Goal: Task Accomplishment & Management: Manage account settings

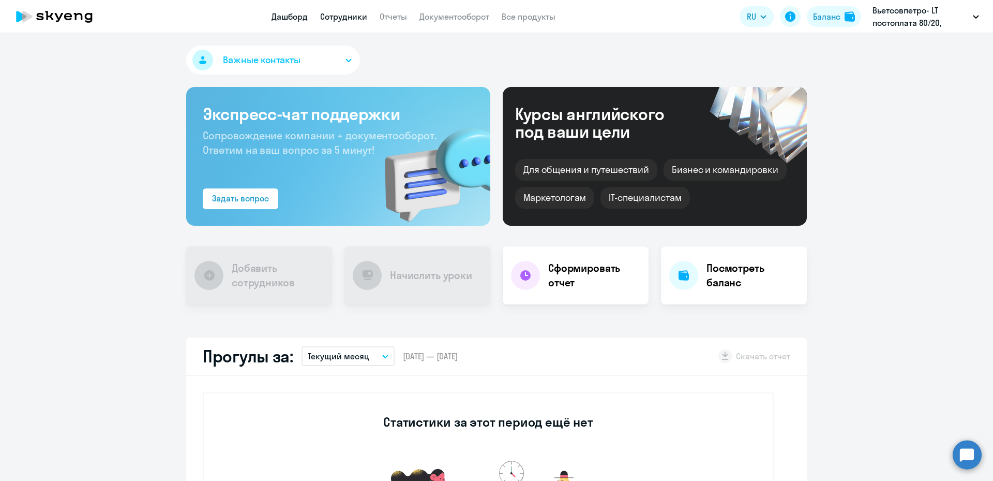
click at [342, 19] on link "Сотрудники" at bounding box center [343, 16] width 47 height 10
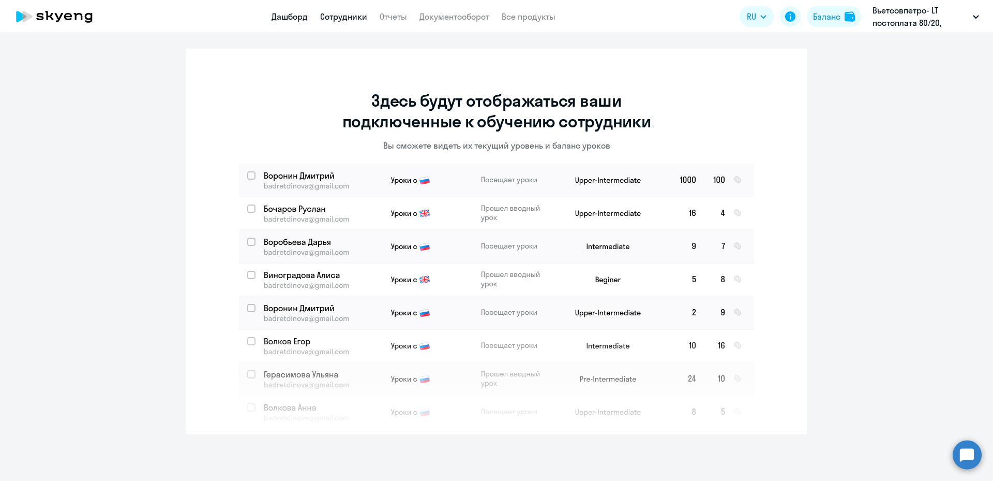
click at [292, 20] on link "Дашборд" at bounding box center [290, 16] width 36 height 10
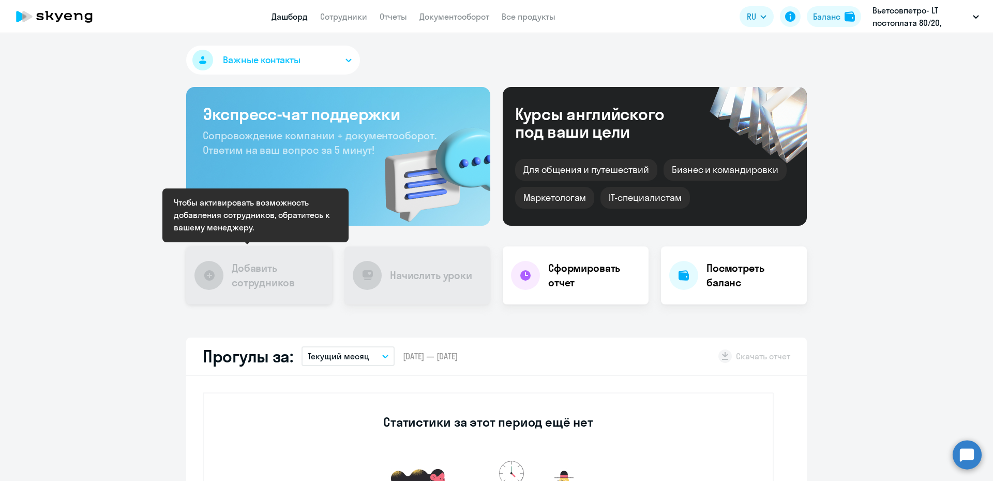
click at [240, 284] on h4 "Добавить сотрудников" at bounding box center [278, 275] width 92 height 29
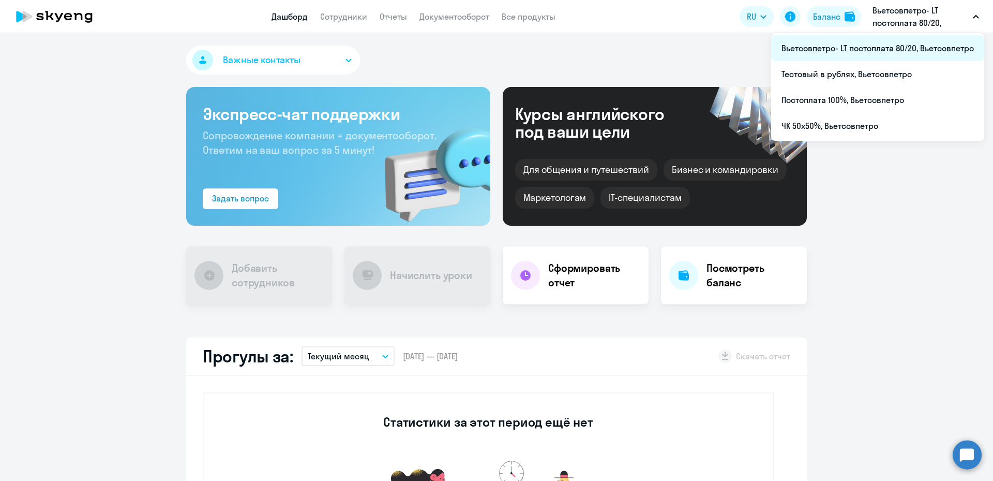
click at [890, 49] on li "Вьетсовпетро- LT постоплата 80/20, Вьетсовпетро" at bounding box center [877, 48] width 213 height 26
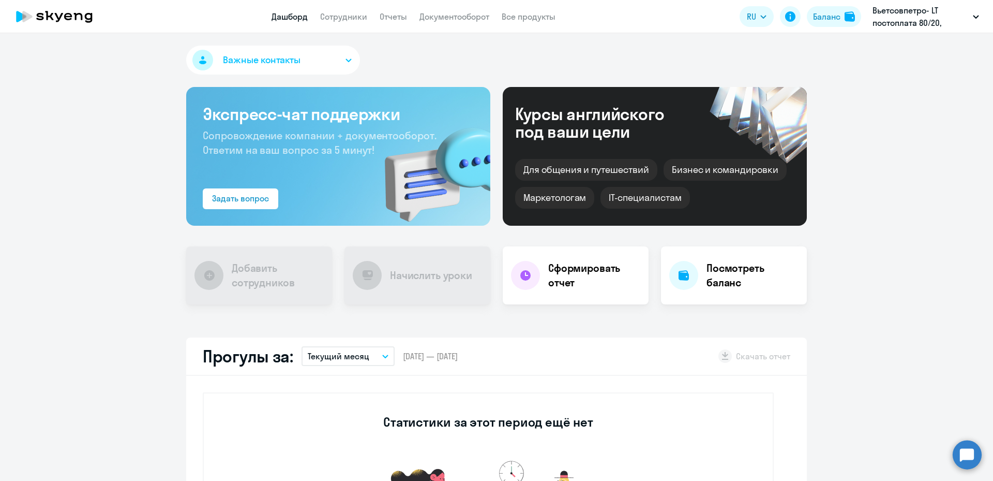
click at [962, 450] on circle at bounding box center [967, 454] width 29 height 29
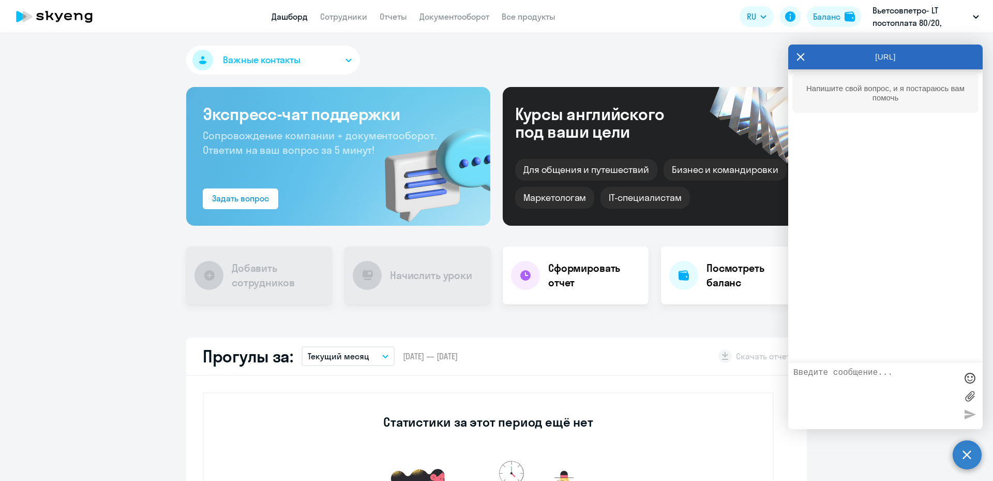
click at [824, 375] on textarea at bounding box center [875, 396] width 163 height 56
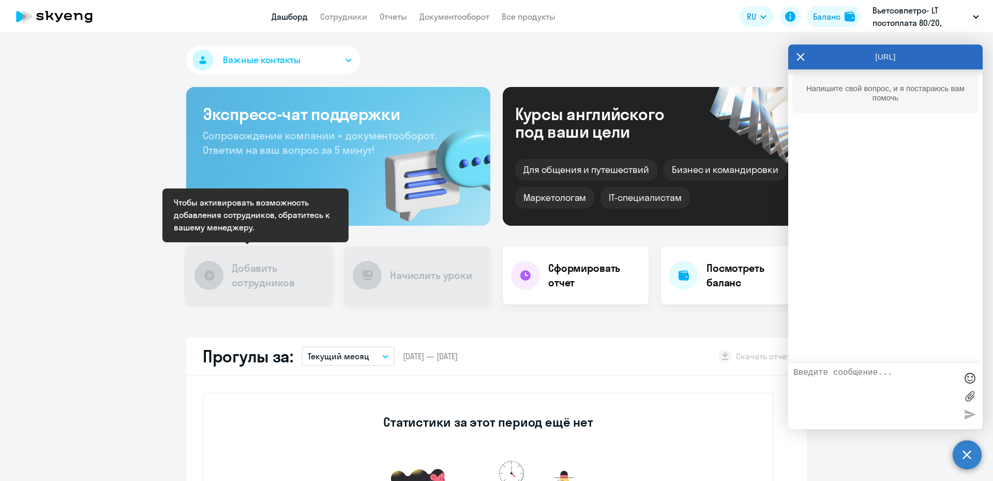
click at [239, 279] on h4 "Добавить сотрудников" at bounding box center [278, 275] width 92 height 29
click at [234, 277] on h4 "Добавить сотрудников" at bounding box center [278, 275] width 92 height 29
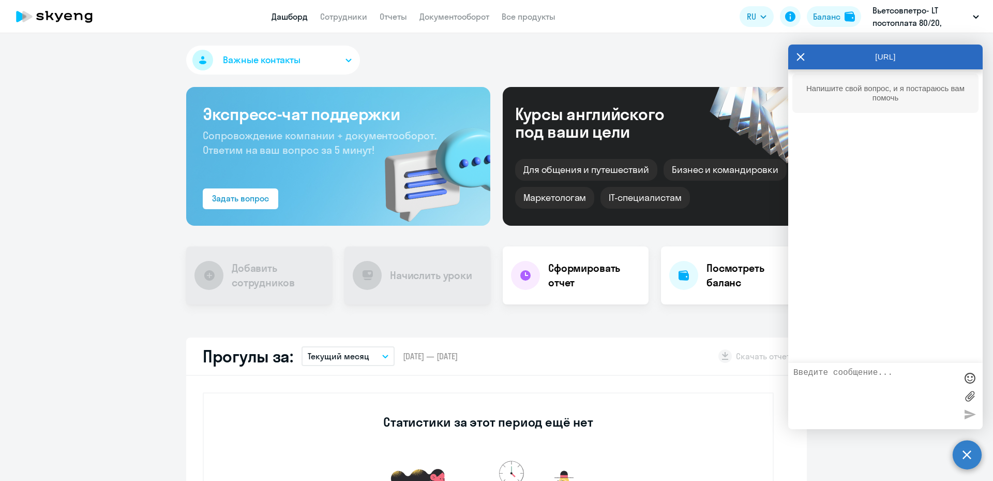
click at [817, 374] on textarea at bounding box center [875, 396] width 163 height 56
type textarea "Активировать возможность добавления сотрудников"
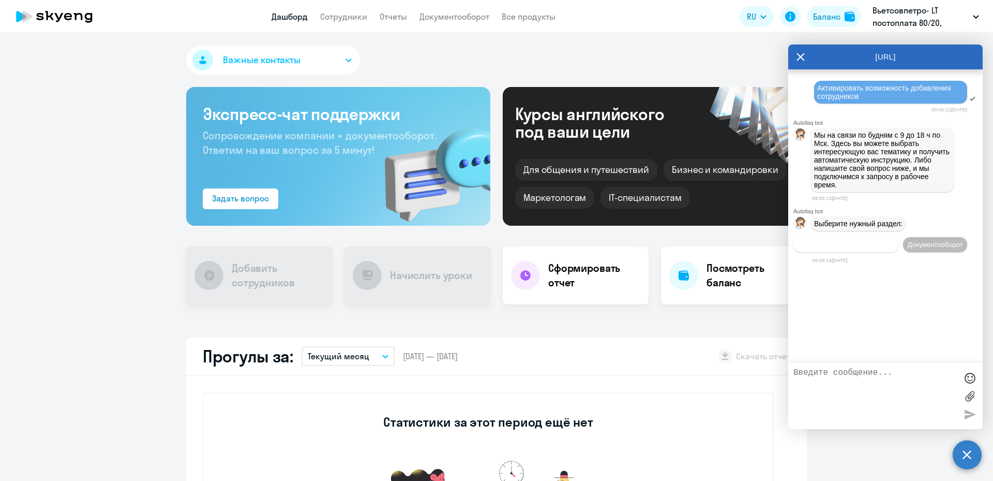
click at [831, 244] on span "Операционное сопровождение" at bounding box center [846, 245] width 97 height 8
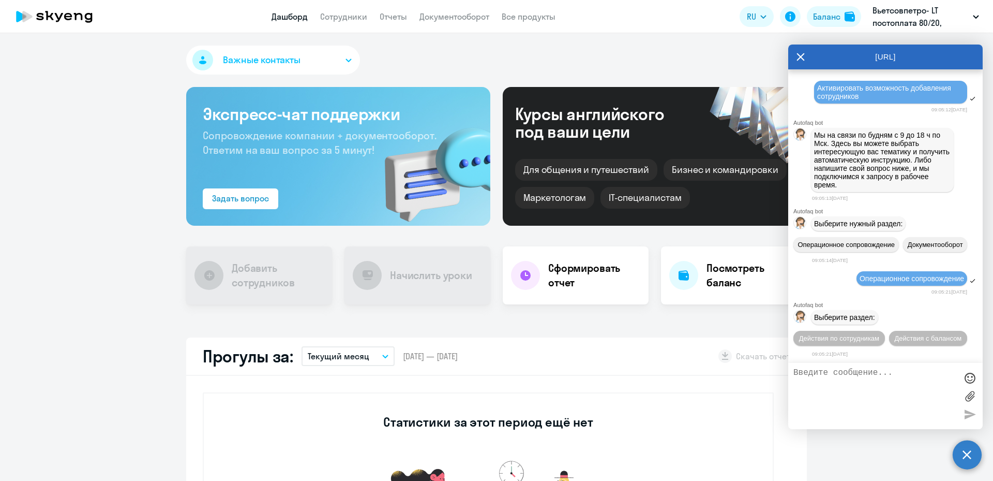
scroll to position [39, 0]
click at [880, 333] on span "Действия по сотрудникам" at bounding box center [839, 337] width 80 height 8
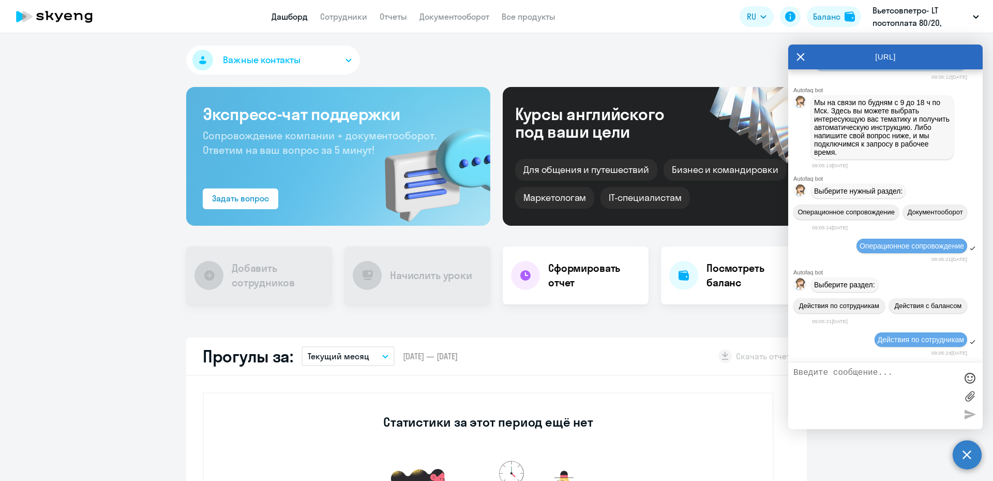
scroll to position [192, 0]
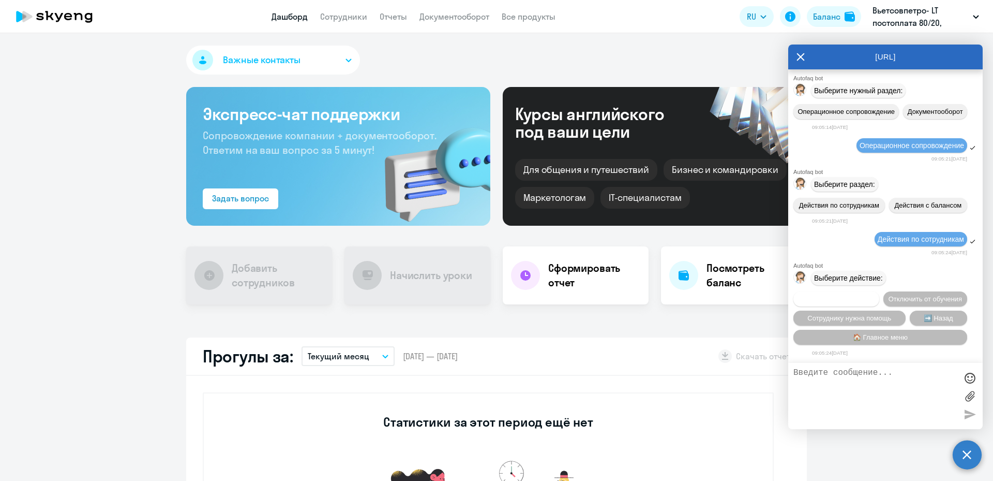
click at [874, 295] on span "Подключить к обучению" at bounding box center [837, 299] width 76 height 8
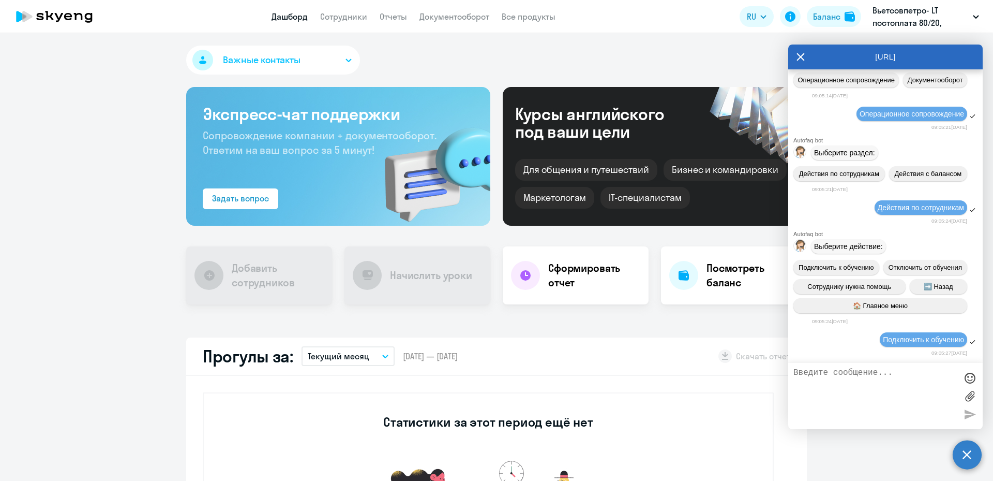
scroll to position [325, 0]
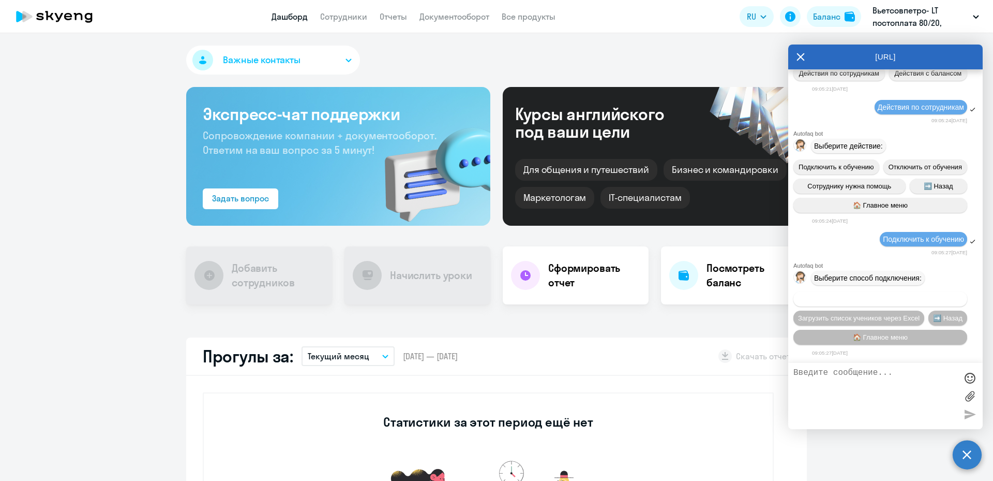
click at [857, 299] on span "Добавить учеников вручную" at bounding box center [881, 299] width 88 height 8
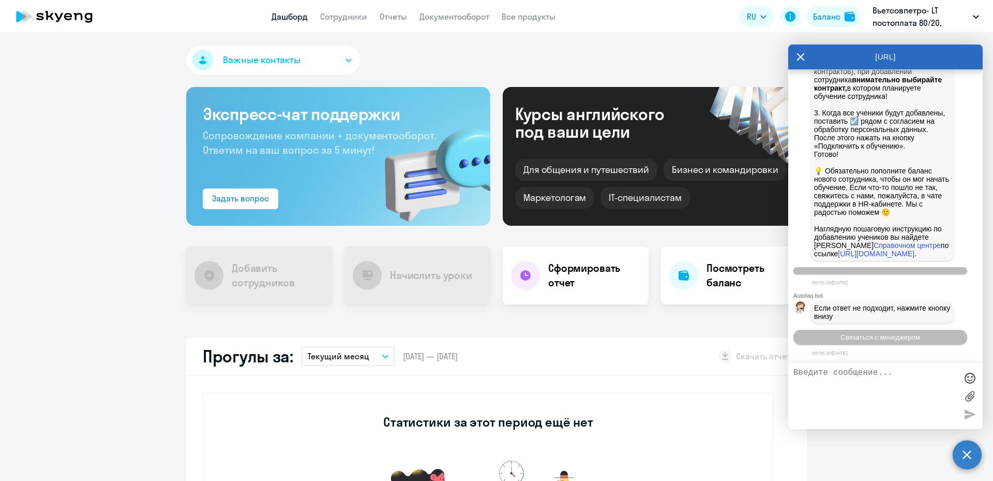
scroll to position [839, 0]
click at [974, 16] on icon "button" at bounding box center [976, 17] width 6 height 4
click at [730, 54] on div "Важные контакты" at bounding box center [496, 62] width 621 height 33
click at [804, 57] on icon at bounding box center [801, 56] width 8 height 25
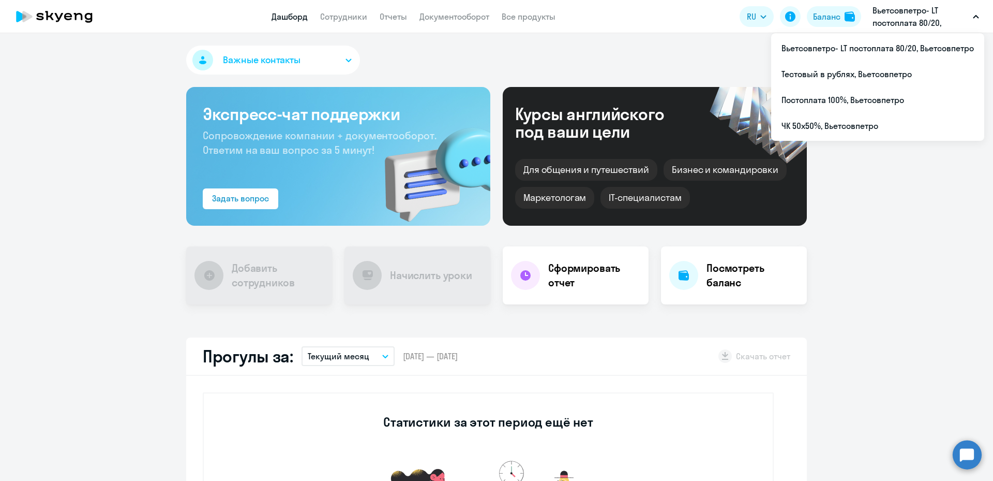
click at [976, 21] on button "Вьетсовпетро- LT постоплата 80/20, Вьетсовпетро" at bounding box center [926, 16] width 117 height 25
click at [977, 15] on icon "button" at bounding box center [976, 17] width 6 height 4
click at [880, 76] on li "Тестовый в рублях, Вьетсовпетро" at bounding box center [877, 74] width 213 height 26
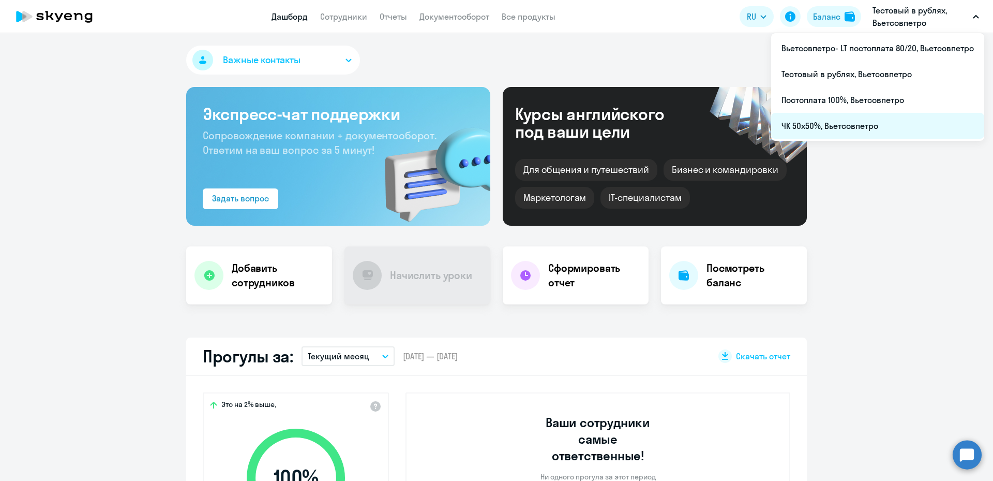
click at [838, 127] on li "ЧК 50х50%, Вьетсовпетро" at bounding box center [877, 126] width 213 height 26
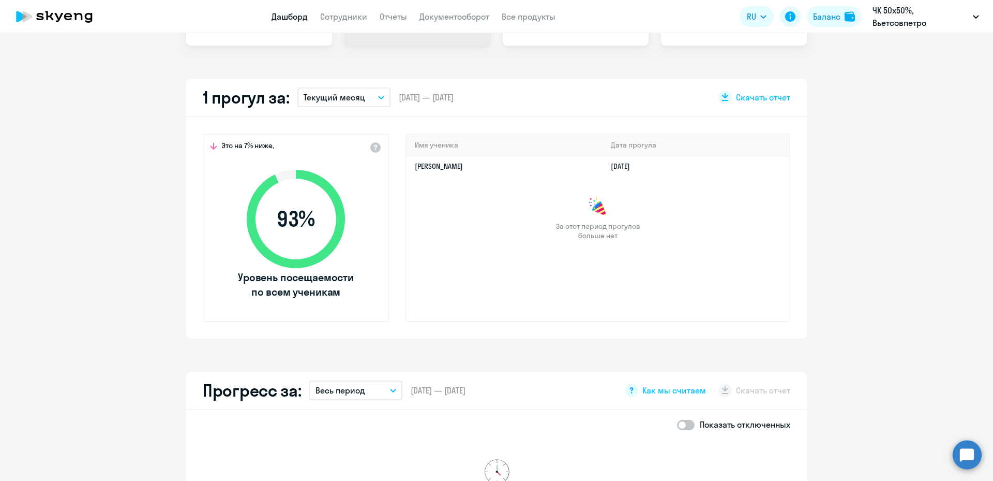
scroll to position [207, 0]
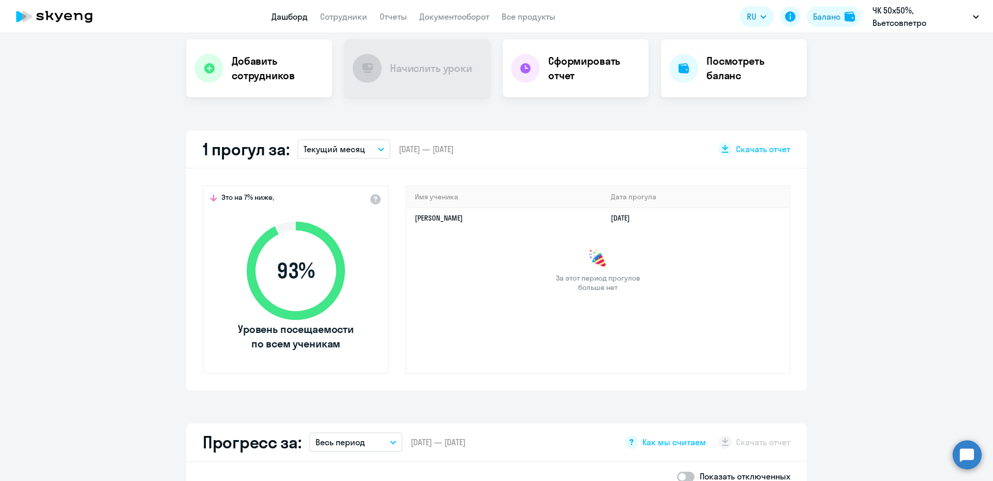
click at [503, 291] on div "За этот период прогулов больше нет" at bounding box center [598, 269] width 383 height 43
click at [347, 20] on link "Сотрудники" at bounding box center [343, 16] width 47 height 10
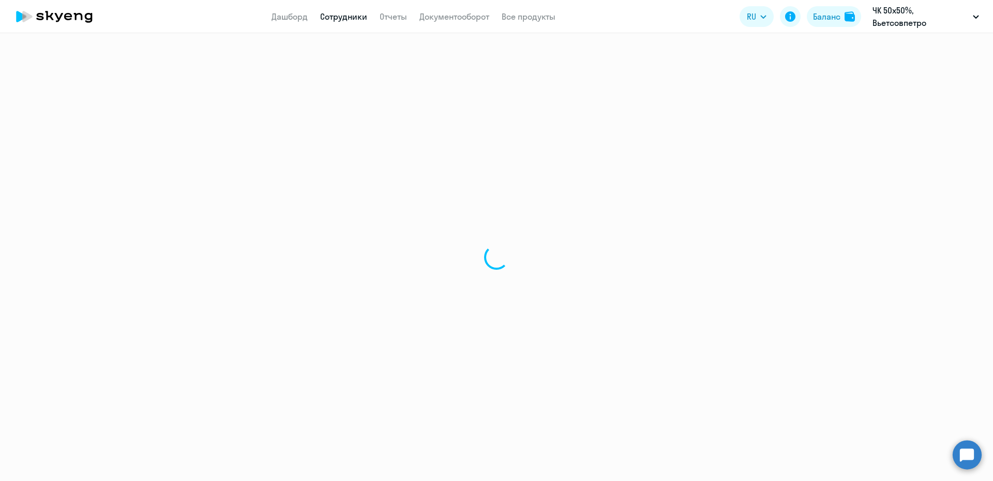
select select "30"
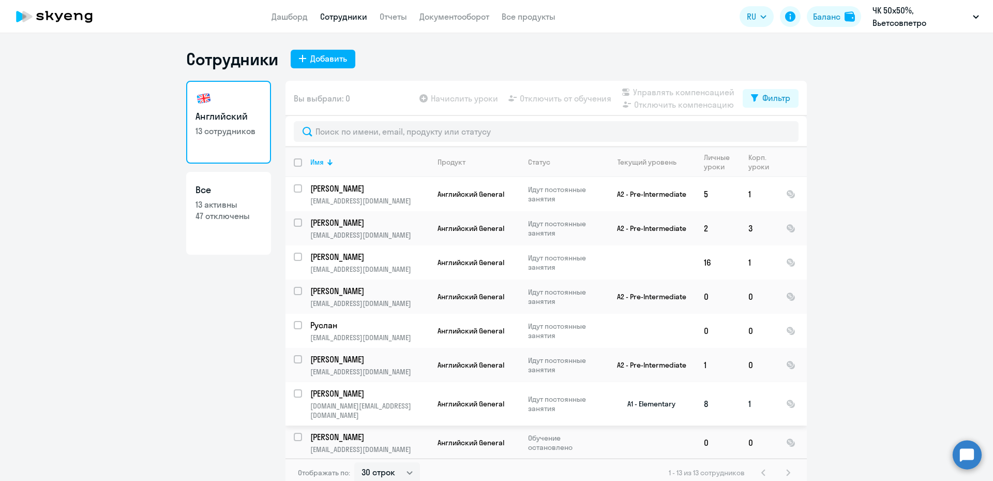
click at [357, 394] on p "[PERSON_NAME]" at bounding box center [368, 393] width 117 height 11
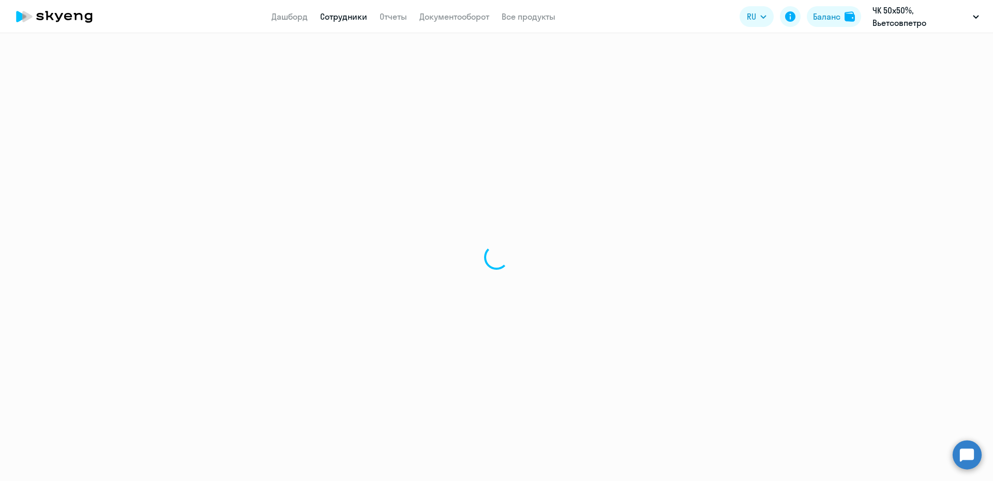
select select "english"
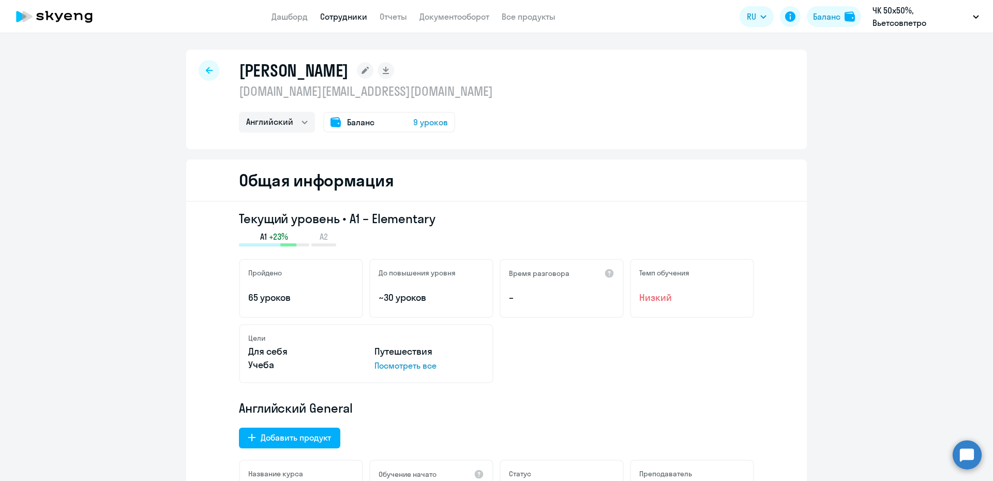
click at [365, 116] on span "Баланс" at bounding box center [360, 122] width 27 height 12
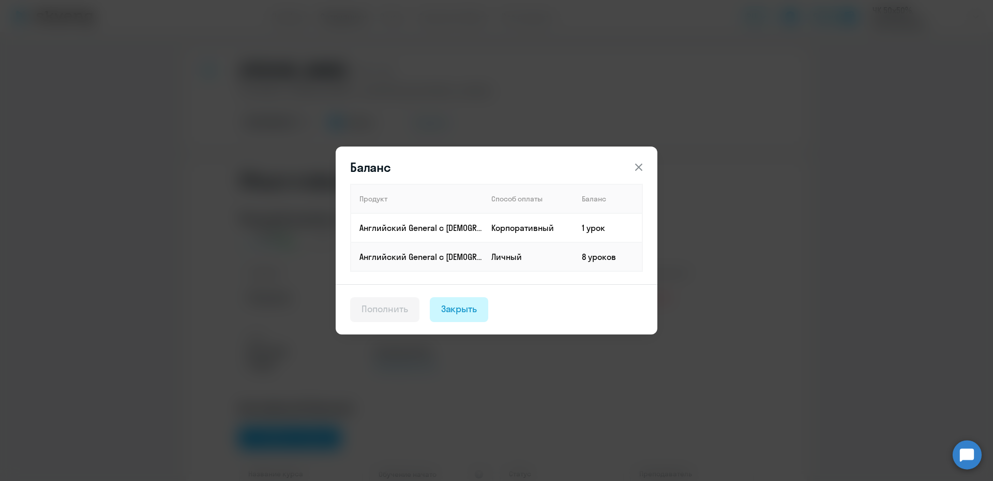
click at [462, 308] on div "Закрыть" at bounding box center [459, 308] width 36 height 13
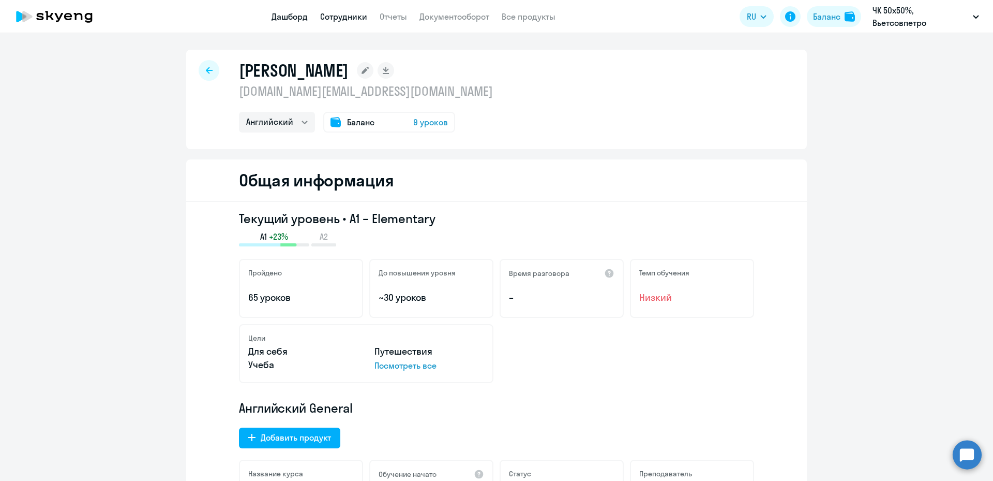
click at [286, 17] on link "Дашборд" at bounding box center [290, 16] width 36 height 10
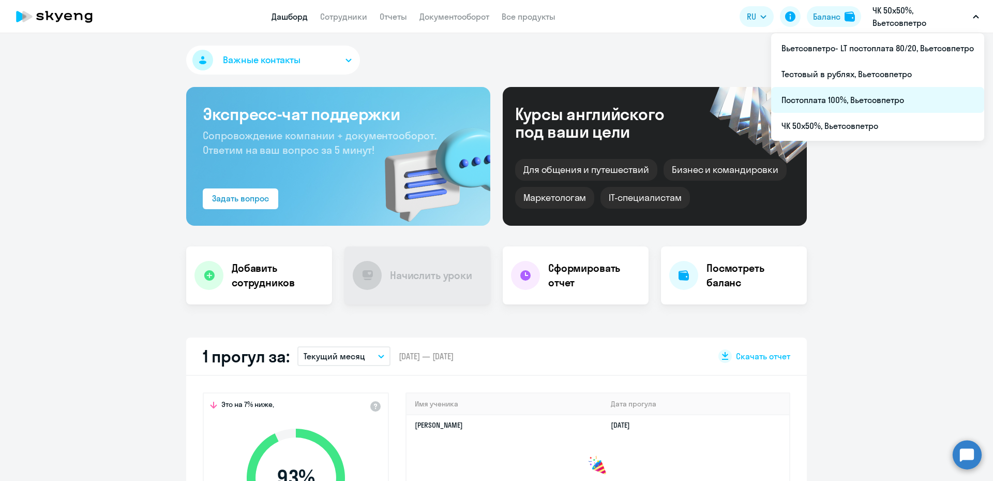
click at [864, 100] on li "Постоплата 100%, Вьетсовпетро" at bounding box center [877, 100] width 213 height 26
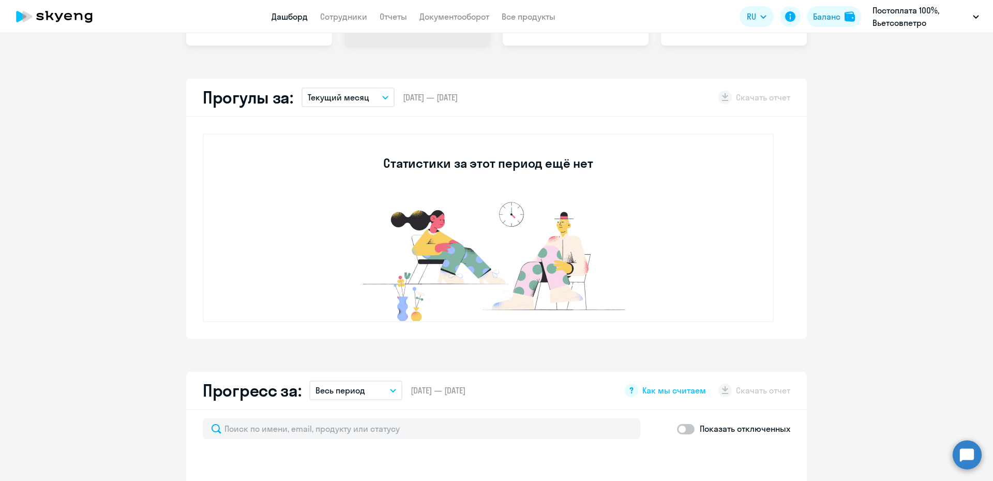
scroll to position [52, 0]
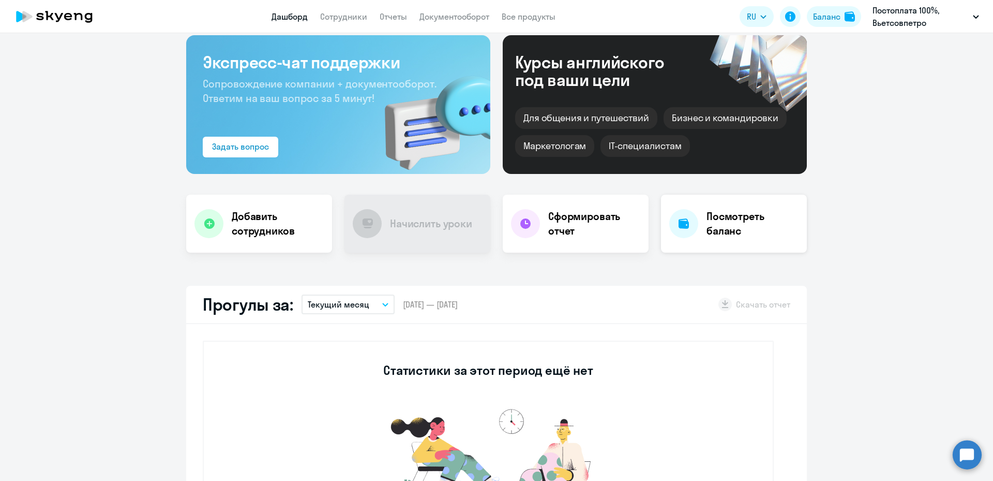
click at [733, 222] on h4 "Посмотреть баланс" at bounding box center [753, 223] width 92 height 29
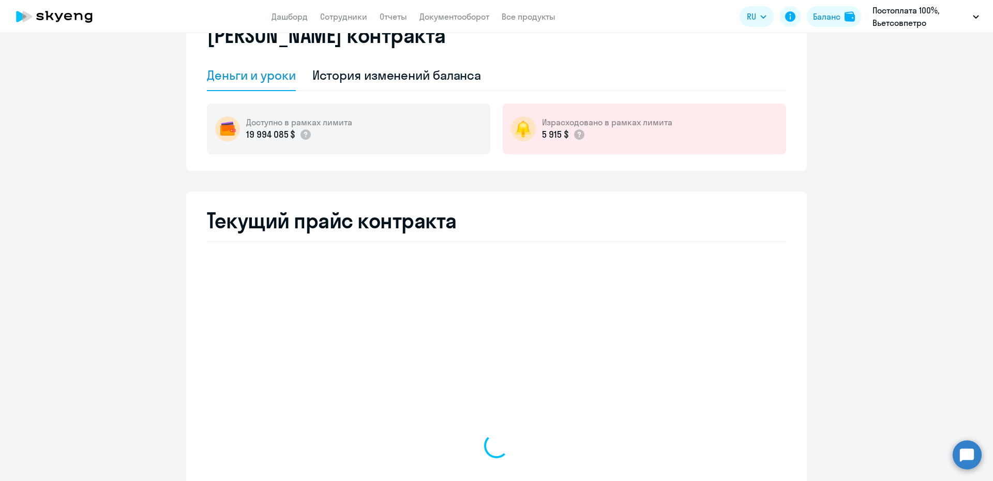
select select "english_adult_not_native_speaker"
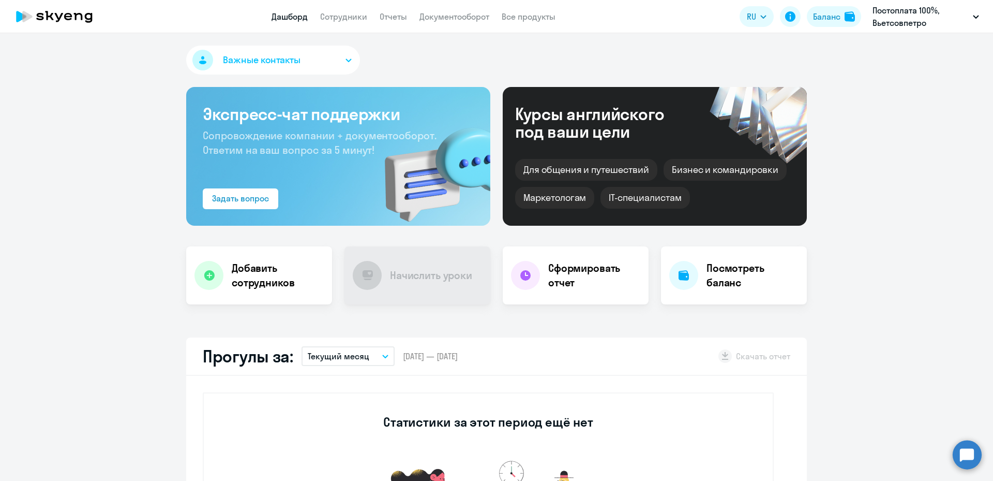
select select "30"
click at [266, 276] on h4 "Добавить сотрудников" at bounding box center [278, 275] width 92 height 29
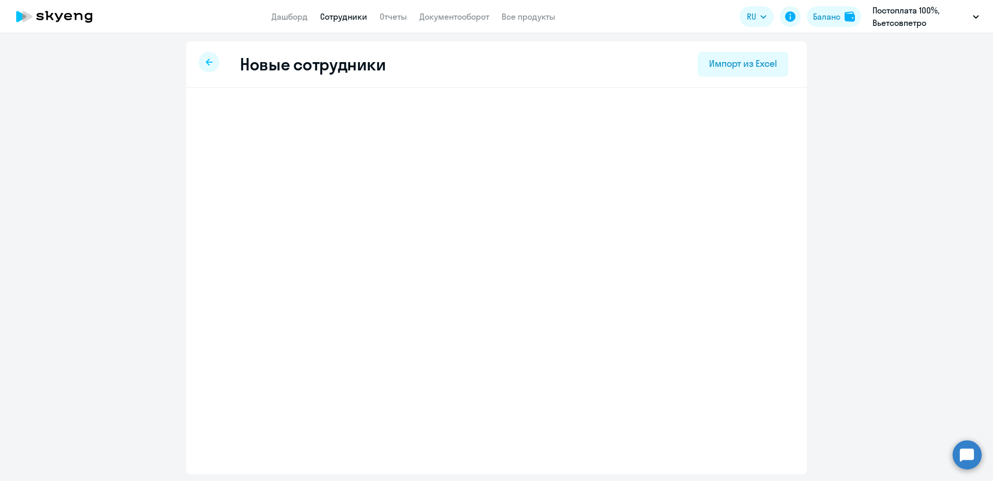
select select "english_adult_not_native_speaker"
select select "7"
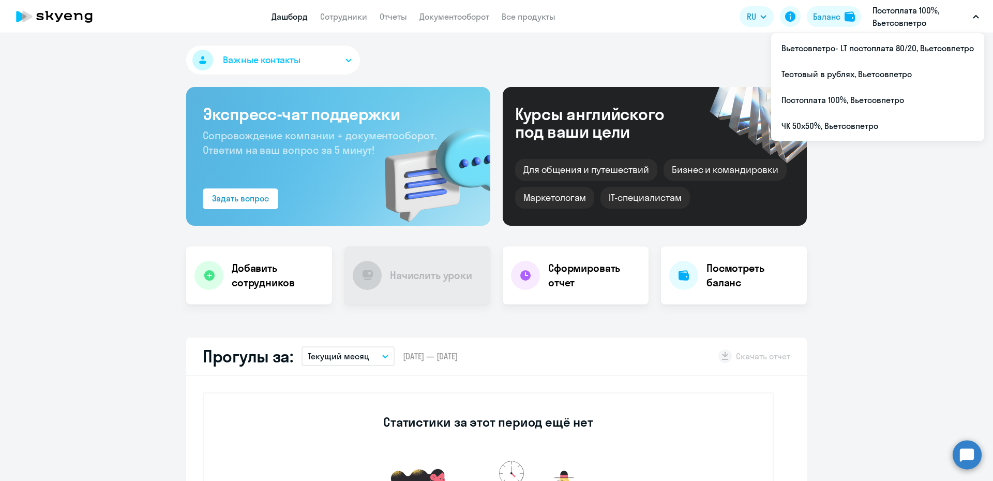
select select "30"
click at [814, 102] on li "Постоплата 100%, Вьетсовпетро" at bounding box center [877, 100] width 213 height 26
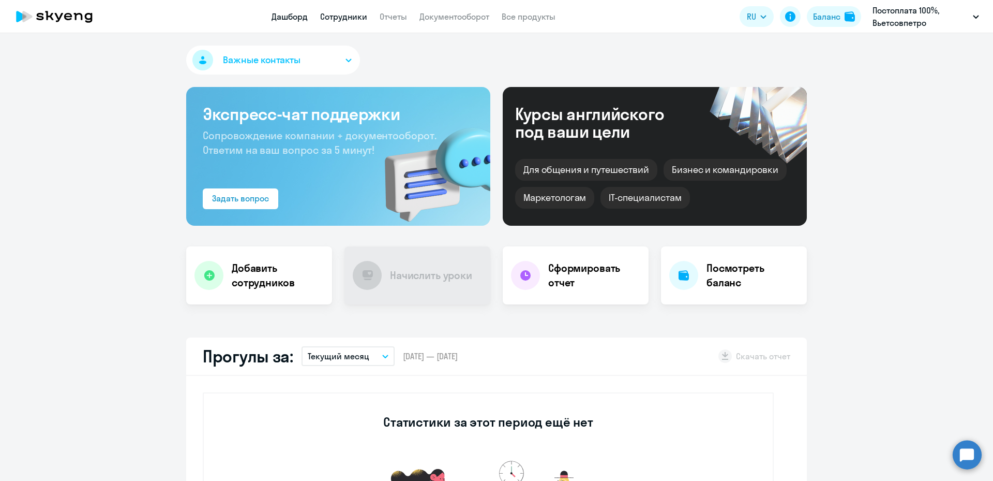
click at [339, 17] on link "Сотрудники" at bounding box center [343, 16] width 47 height 10
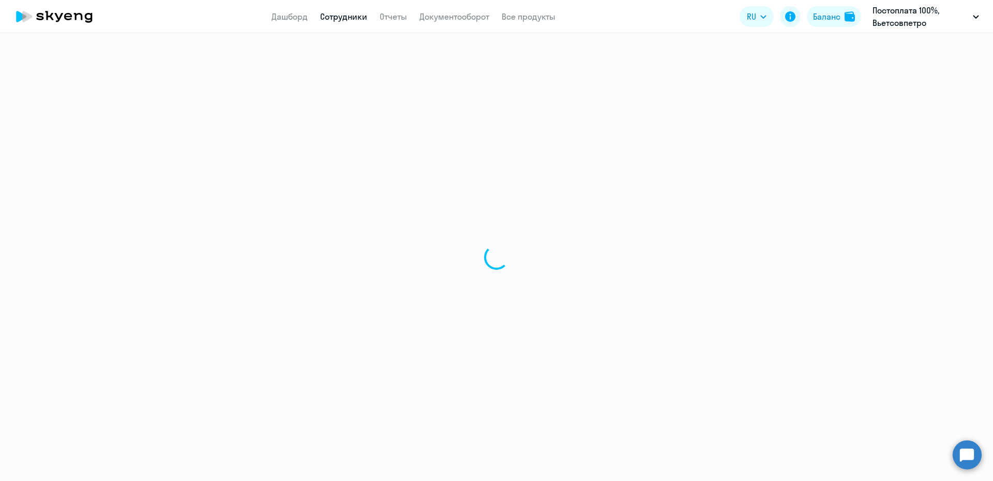
select select "30"
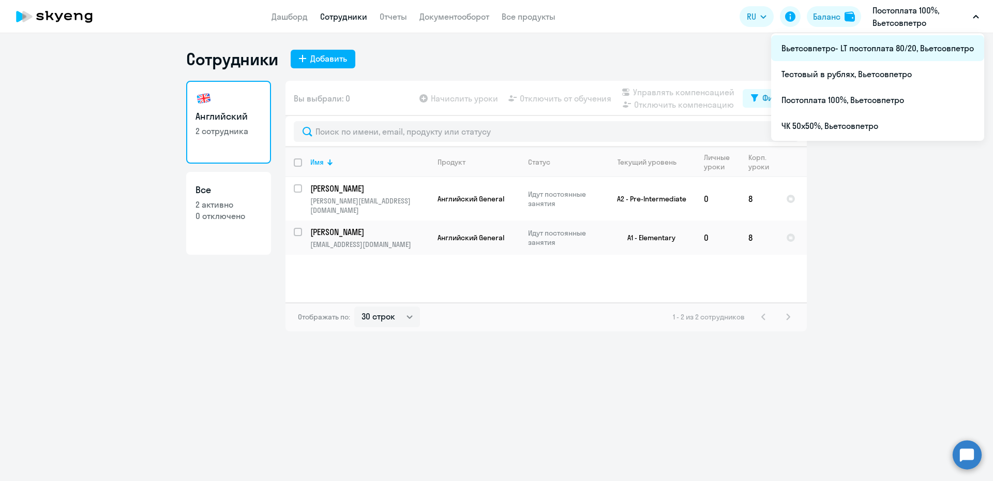
click at [930, 50] on li "Вьетсовпетро- LT постоплата 80/20, Вьетсовпетро" at bounding box center [877, 48] width 213 height 26
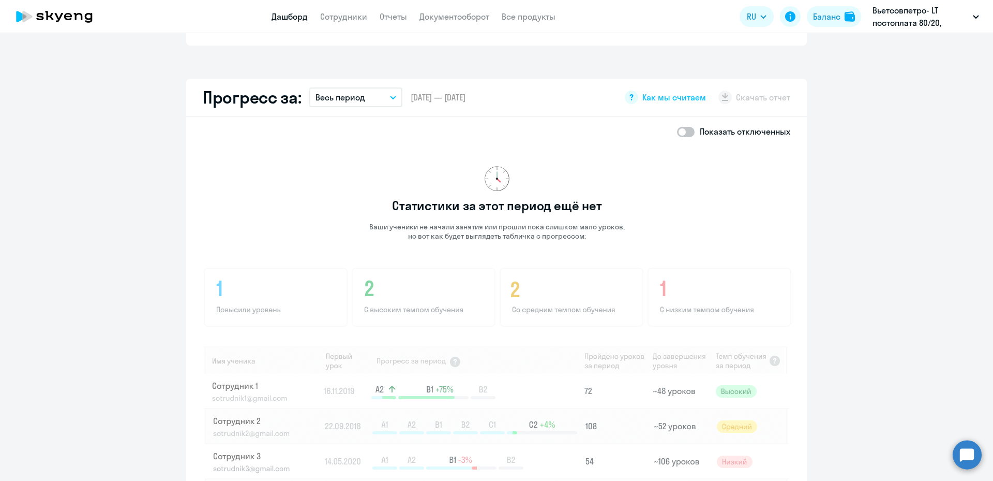
scroll to position [289, 0]
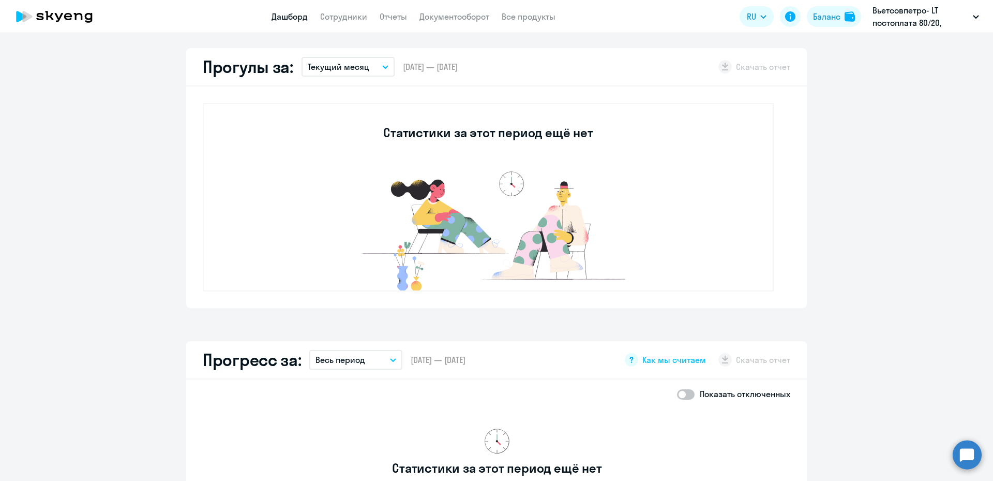
click at [853, 198] on app-truancy-attendance-dashboard "Прогулы за: Текущий месяц – [DATE] — [DATE] Скачать отчет Статистики за этот пе…" at bounding box center [496, 178] width 993 height 260
